Goal: Navigation & Orientation: Understand site structure

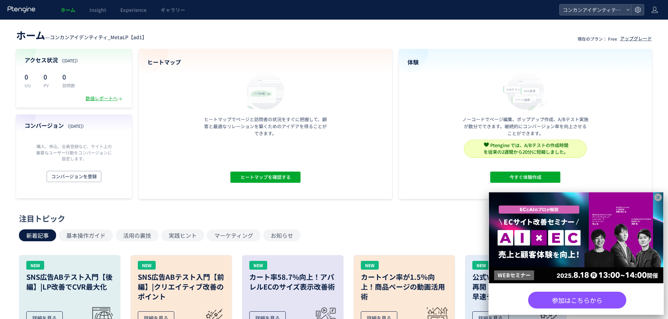
click at [70, 12] on span "ホーム" at bounding box center [68, 9] width 15 height 7
click at [502, 41] on header "ホーム — コンカンアイデンティティ_MetaLP【ad1】 現在のプラン： Free アップグレード" at bounding box center [334, 34] width 636 height 15
click at [140, 36] on span "コンカンアイデンティティ_MetaLP【ad1】" at bounding box center [98, 37] width 97 height 7
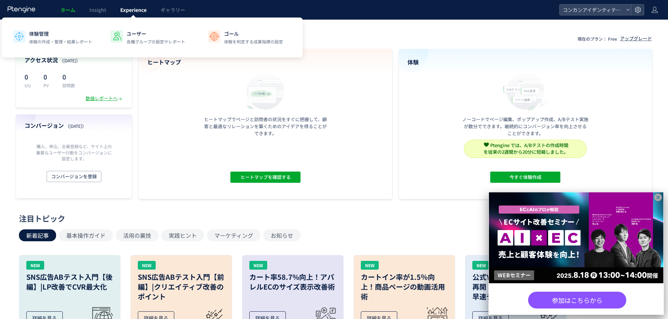
click at [127, 10] on span "Experience" at bounding box center [133, 9] width 26 height 7
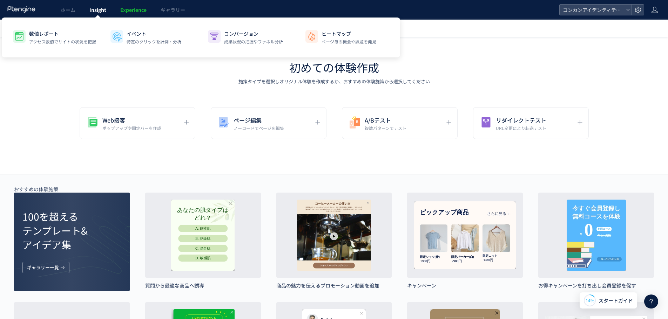
click at [92, 15] on link "Insight" at bounding box center [97, 10] width 31 height 20
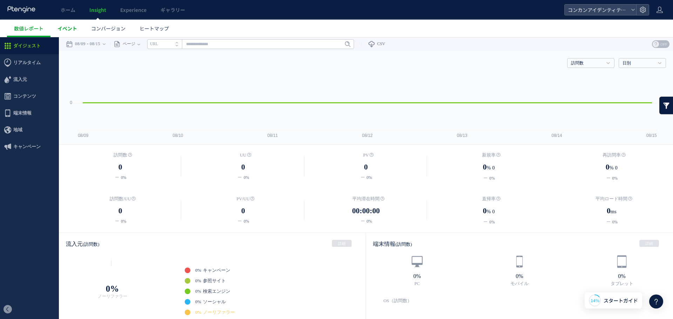
click at [69, 33] on link "イベント" at bounding box center [67, 29] width 34 height 18
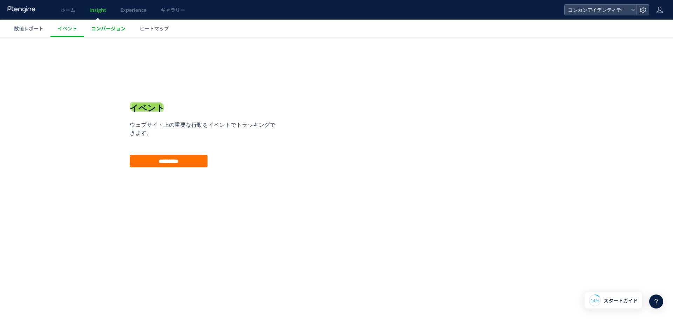
click at [116, 32] on link "コンバージョン" at bounding box center [108, 29] width 48 height 18
click at [148, 32] on span "ヒートマップ" at bounding box center [154, 28] width 29 height 7
click at [31, 30] on span "数値レポート" at bounding box center [28, 28] width 29 height 7
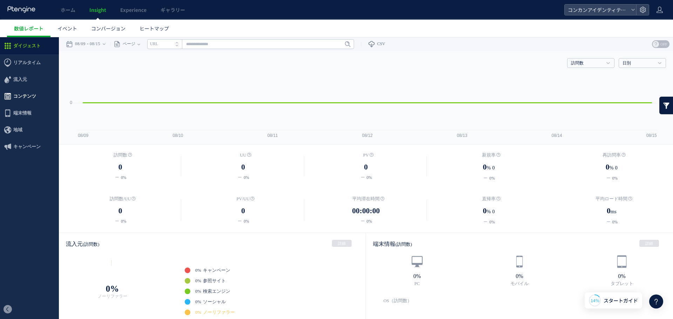
click at [24, 95] on span "コンテンツ" at bounding box center [24, 96] width 23 height 17
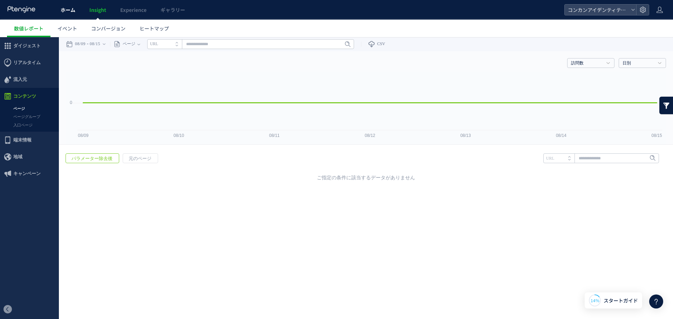
click at [73, 14] on link "ホーム" at bounding box center [68, 10] width 29 height 20
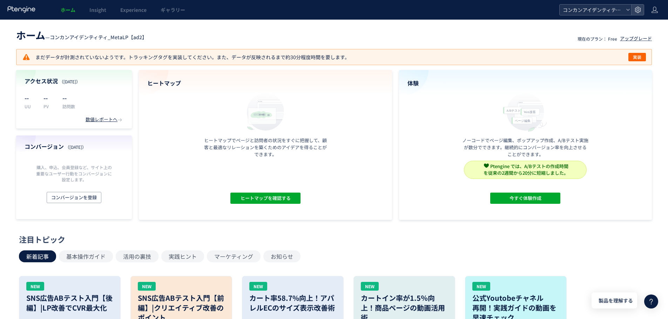
click at [626, 8] on icon at bounding box center [628, 10] width 4 height 4
